Goal: Task Accomplishment & Management: Manage account settings

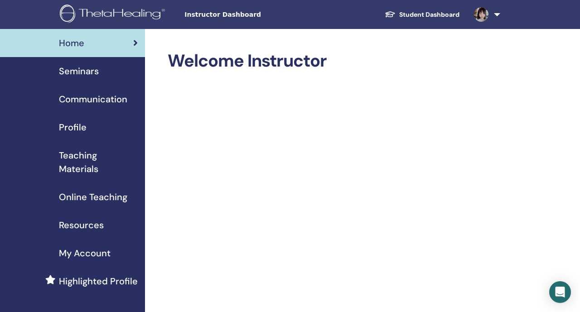
click at [116, 73] on div "Seminars" at bounding box center [72, 71] width 131 height 14
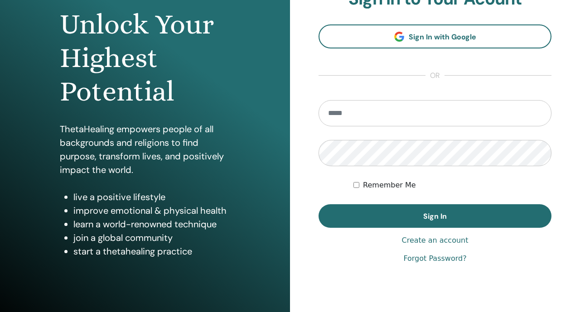
scroll to position [108, 0]
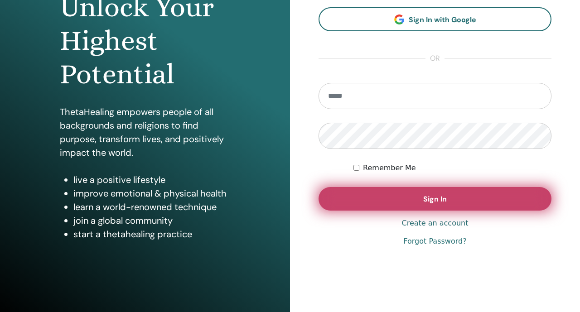
type input "**********"
click at [358, 191] on button "Sign In" at bounding box center [435, 199] width 233 height 24
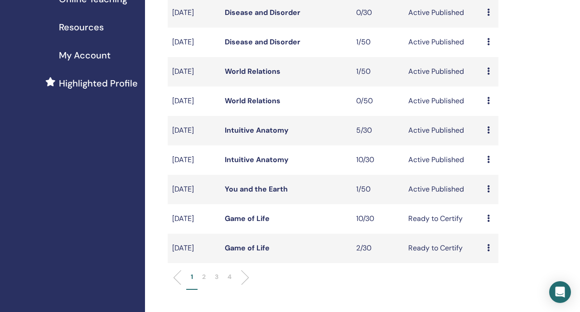
scroll to position [198, 0]
click at [262, 194] on link "You and the Earth" at bounding box center [256, 190] width 63 height 10
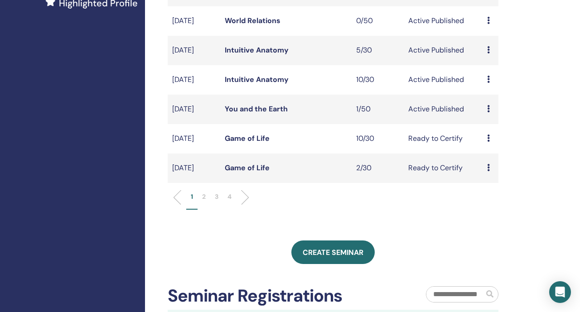
scroll to position [421, 0]
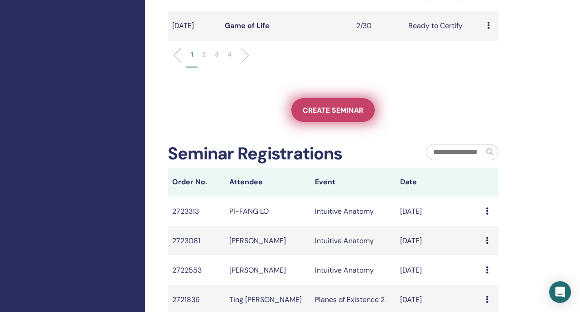
click at [323, 122] on link "Create seminar" at bounding box center [332, 110] width 83 height 24
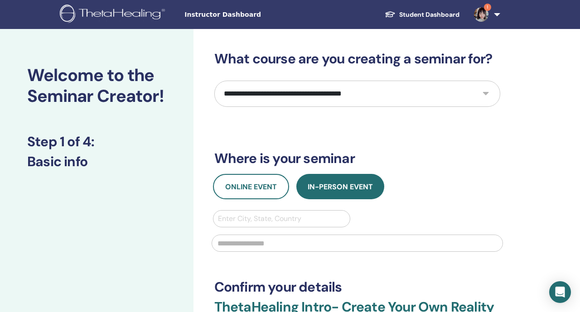
click at [289, 92] on select "**********" at bounding box center [357, 94] width 286 height 26
select select "****"
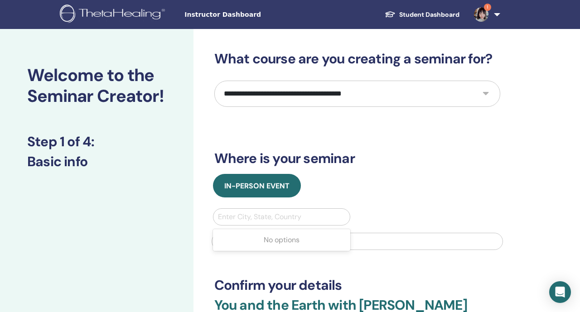
click at [245, 216] on div at bounding box center [282, 217] width 128 height 13
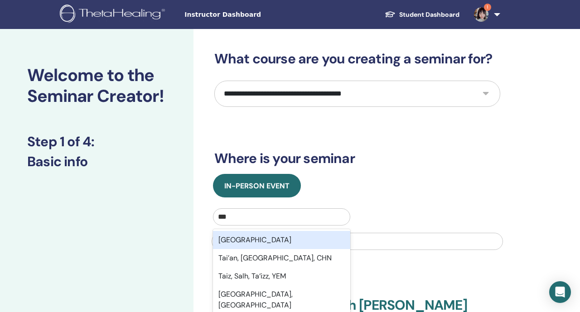
type input "**"
click at [249, 243] on div "Taiwan" at bounding box center [282, 240] width 138 height 18
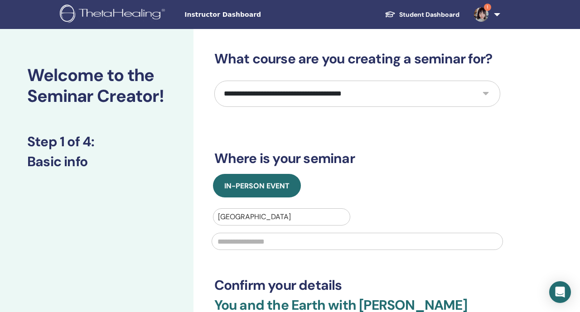
click at [249, 243] on input "text" at bounding box center [357, 241] width 291 height 17
type input "*"
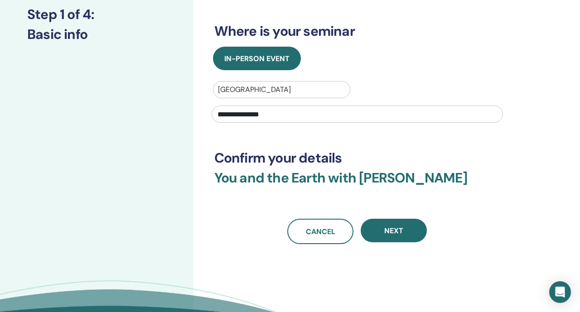
scroll to position [147, 0]
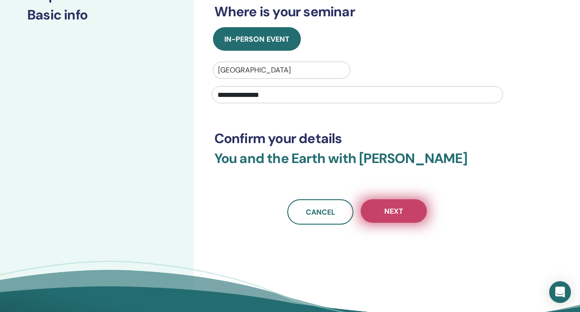
type input "**********"
click at [379, 213] on button "Next" at bounding box center [394, 211] width 66 height 24
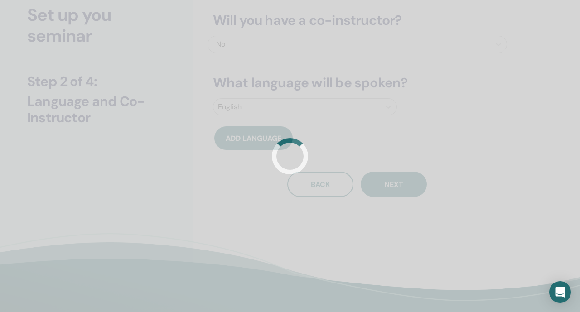
scroll to position [51, 0]
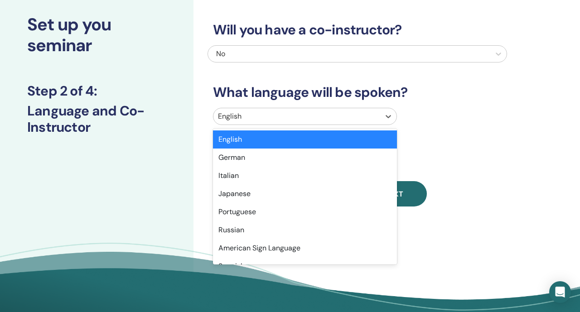
click at [269, 114] on div at bounding box center [297, 116] width 158 height 13
type input "*"
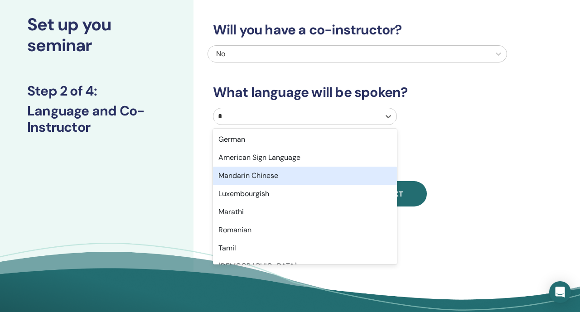
click at [259, 173] on div "Mandarin Chinese" at bounding box center [305, 176] width 184 height 18
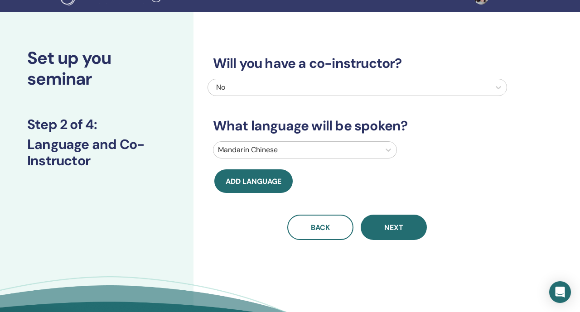
scroll to position [14, 0]
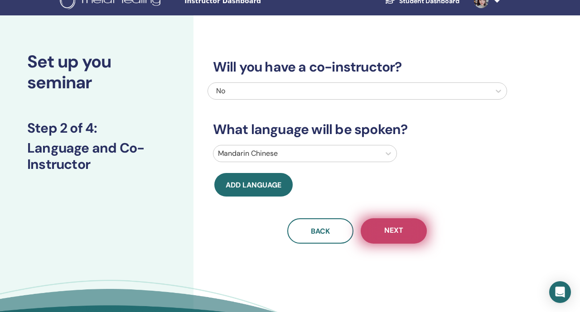
click at [393, 223] on button "Next" at bounding box center [394, 230] width 66 height 25
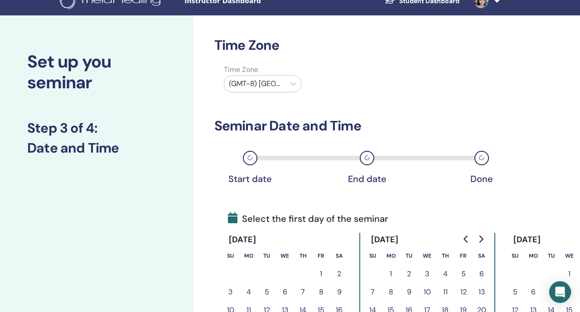
click at [280, 84] on div at bounding box center [255, 84] width 52 height 13
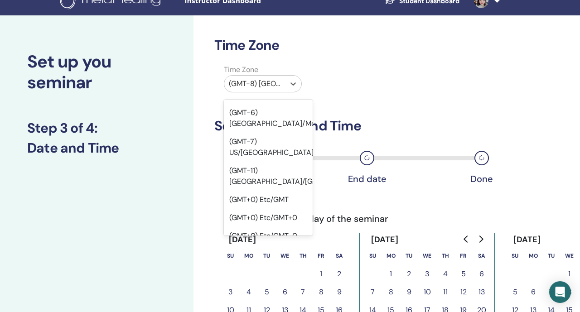
scroll to position [247, 0]
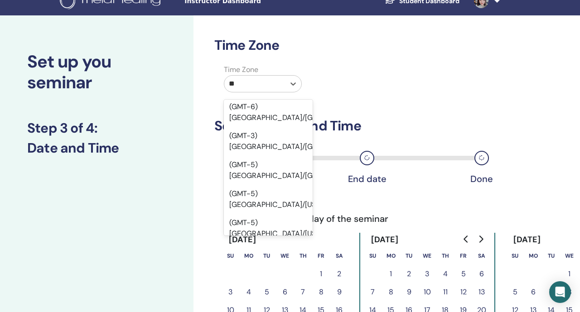
type input "***"
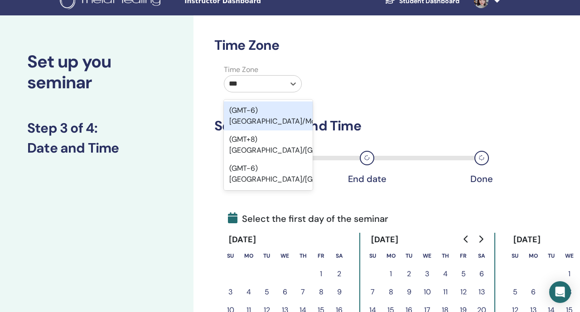
scroll to position [0, 0]
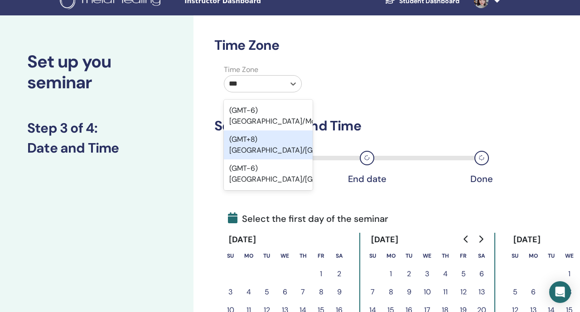
click at [287, 132] on div "(GMT+8) Asia/Taipei" at bounding box center [268, 145] width 89 height 29
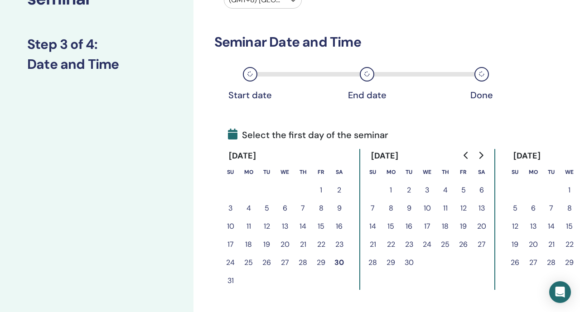
scroll to position [96, 0]
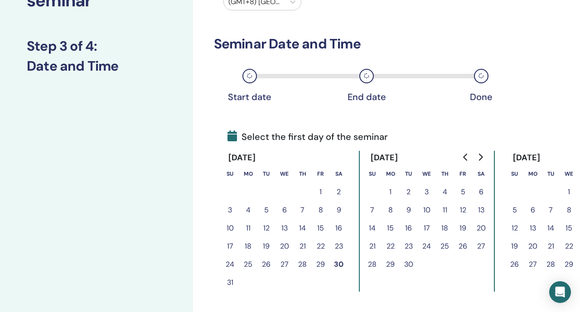
click at [337, 266] on button "30" at bounding box center [339, 265] width 18 height 18
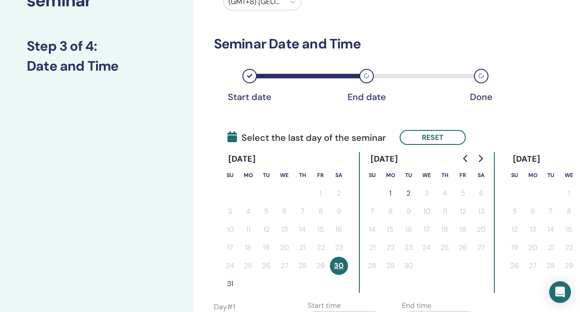
click at [230, 284] on button "31" at bounding box center [230, 284] width 18 height 18
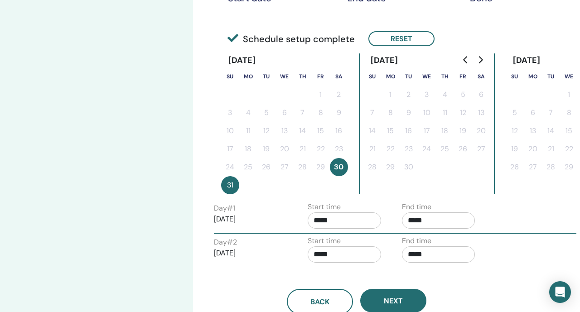
scroll to position [195, 0]
click at [455, 215] on input "*****" at bounding box center [438, 220] width 73 height 16
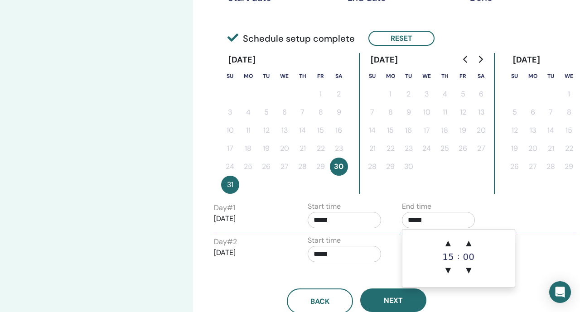
click at [448, 252] on div "15" at bounding box center [448, 256] width 18 height 9
click at [448, 250] on span "▲" at bounding box center [448, 243] width 18 height 18
click at [448, 262] on span "▼" at bounding box center [448, 271] width 18 height 18
type input "*****"
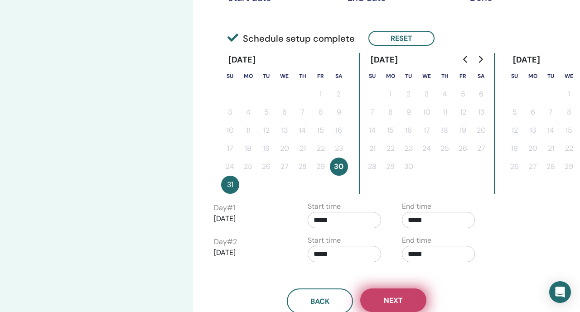
click at [387, 299] on span "Next" at bounding box center [393, 301] width 19 height 10
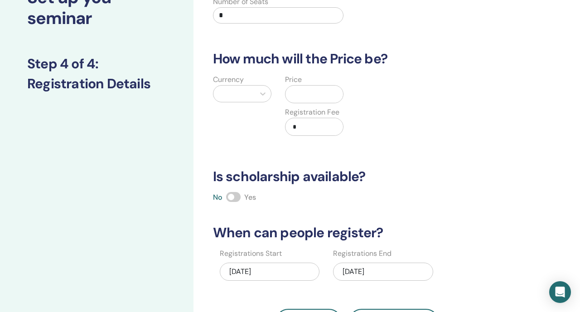
scroll to position [0, 0]
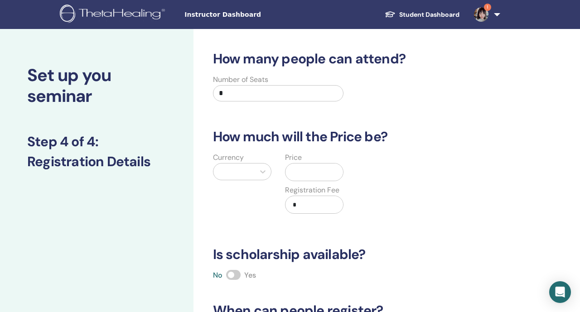
click at [247, 92] on input "*" at bounding box center [278, 93] width 131 height 16
type input "**"
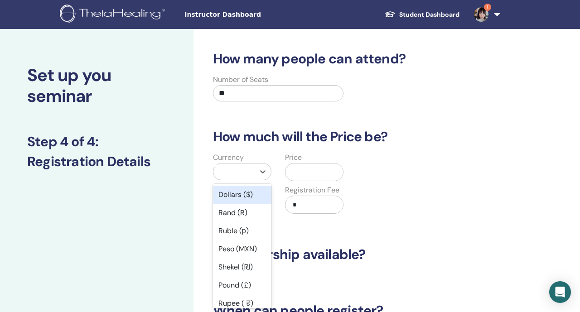
click at [235, 169] on div at bounding box center [234, 171] width 32 height 13
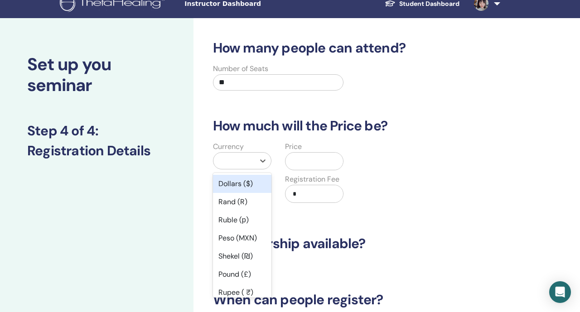
scroll to position [11, 0]
click at [237, 186] on div "Dollars ($)" at bounding box center [242, 184] width 58 height 18
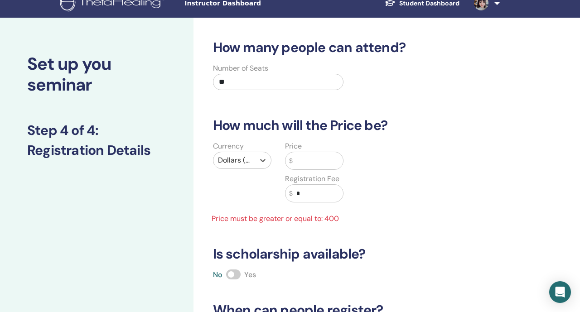
click at [312, 166] on input "text" at bounding box center [318, 160] width 51 height 17
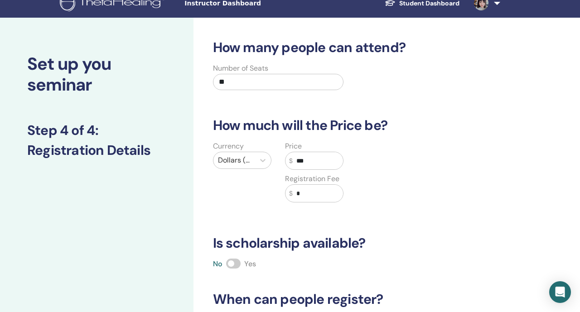
type input "***"
click at [308, 199] on input "*" at bounding box center [318, 193] width 51 height 17
type input "*"
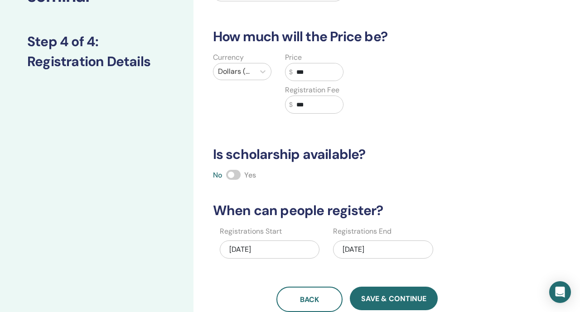
scroll to position [150, 0]
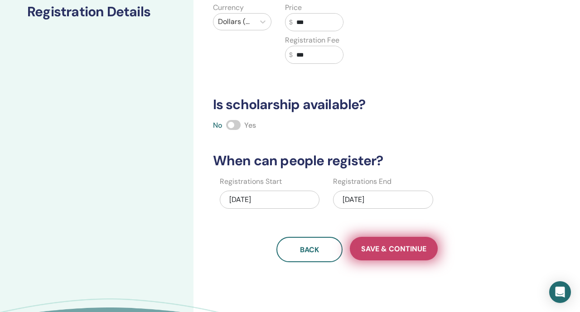
type input "***"
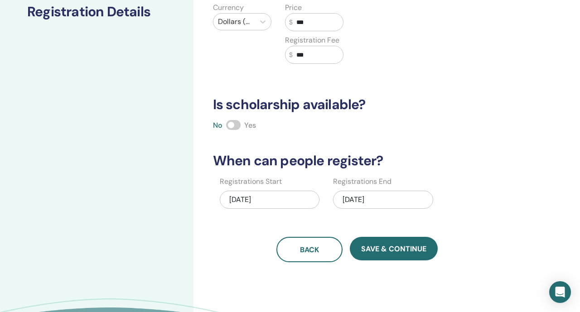
drag, startPoint x: 365, startPoint y: 245, endPoint x: 364, endPoint y: 199, distance: 45.3
click at [365, 199] on div "How many people can attend? Number of Seats ** How much will the Price be? Curr…" at bounding box center [358, 82] width 300 height 362
click at [364, 199] on div "08/31/2025" at bounding box center [383, 200] width 100 height 18
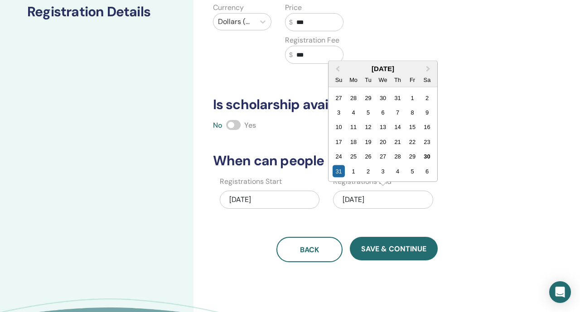
click at [376, 175] on div "31 1 2 3 4 5 6" at bounding box center [383, 171] width 103 height 15
click at [380, 172] on div "3" at bounding box center [383, 171] width 12 height 12
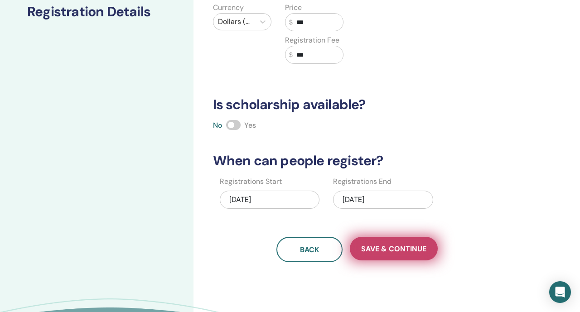
click at [378, 243] on button "Save & Continue" at bounding box center [394, 249] width 88 height 24
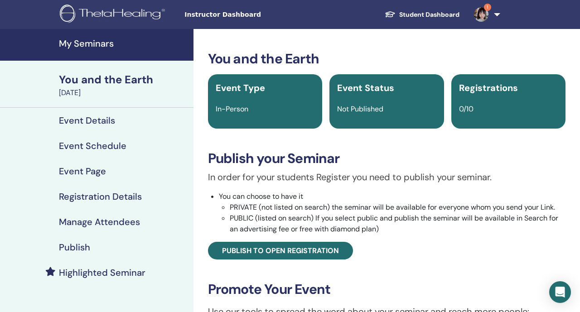
scroll to position [1, 0]
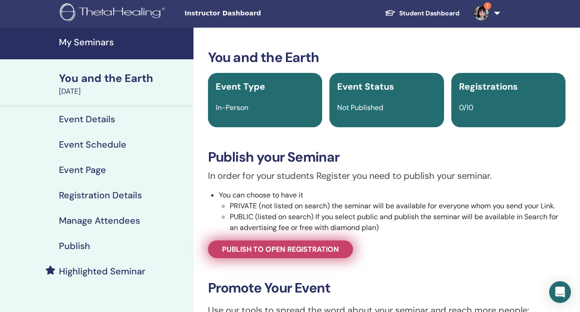
click at [321, 242] on link "Publish to open registration" at bounding box center [280, 250] width 145 height 18
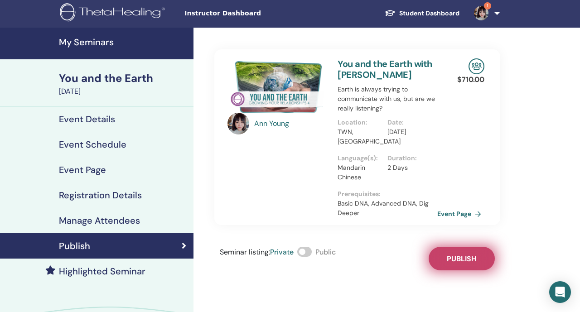
click at [442, 263] on button "Publish" at bounding box center [462, 259] width 66 height 24
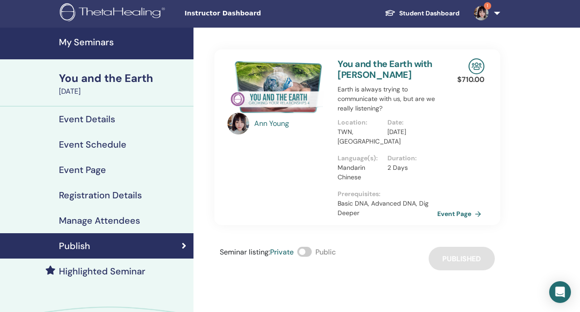
click at [91, 54] on link "My Seminars" at bounding box center [97, 44] width 194 height 32
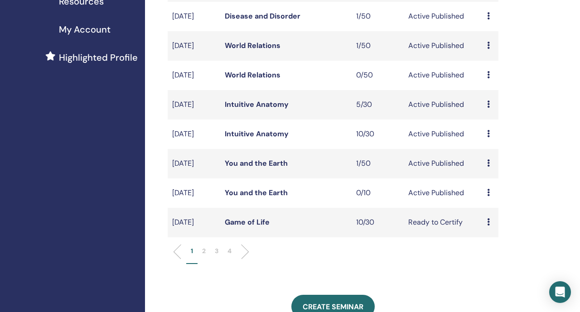
scroll to position [222, 0]
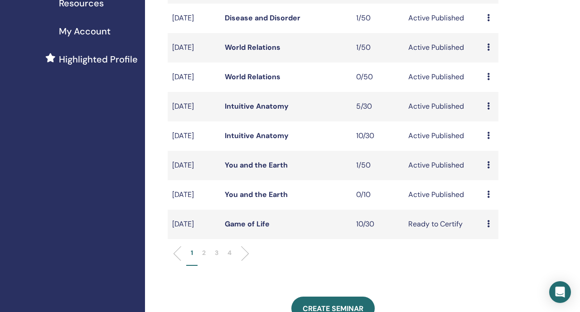
click at [249, 170] on link "You and the Earth" at bounding box center [256, 165] width 63 height 10
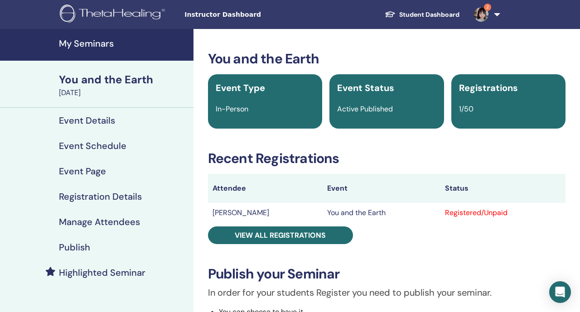
click at [119, 222] on h4 "Manage Attendees" at bounding box center [99, 222] width 81 height 11
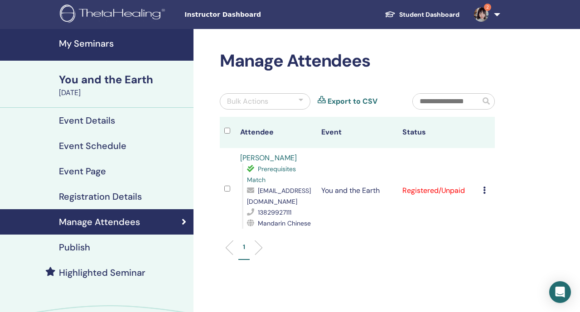
click at [126, 198] on h4 "Registration Details" at bounding box center [100, 196] width 83 height 11
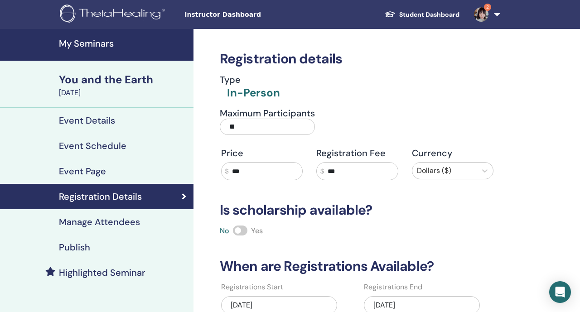
click at [120, 238] on link "Publish" at bounding box center [97, 247] width 194 height 25
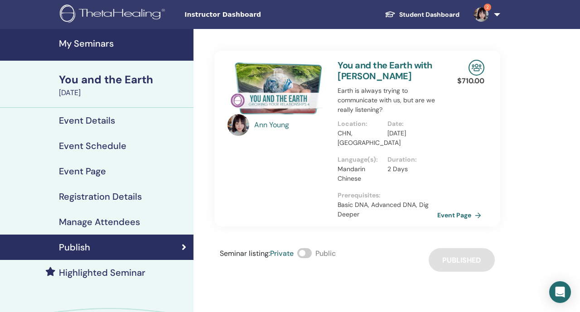
click at [111, 52] on link "My Seminars" at bounding box center [97, 45] width 194 height 32
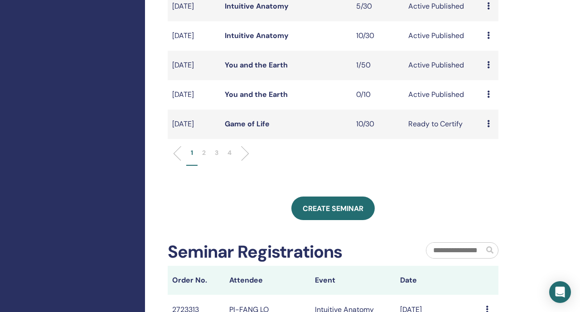
scroll to position [322, 0]
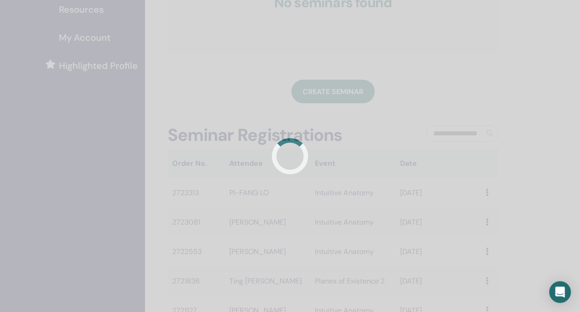
scroll to position [216, 0]
